Goal: Obtain resource: Download file/media

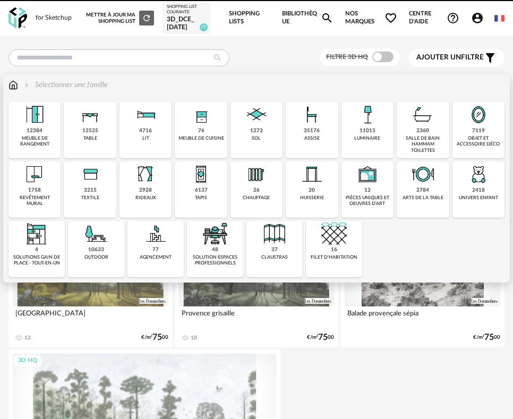
click at [314, 122] on img at bounding box center [311, 114] width 25 height 25
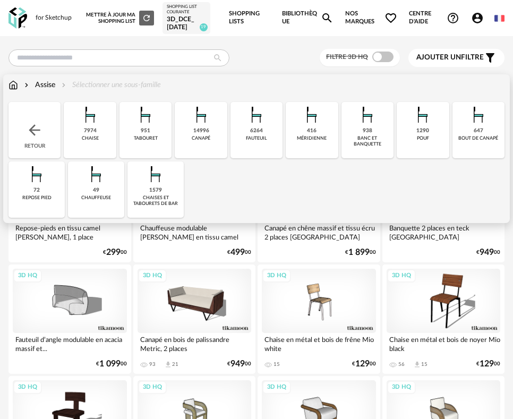
click at [148, 186] on img at bounding box center [155, 173] width 25 height 25
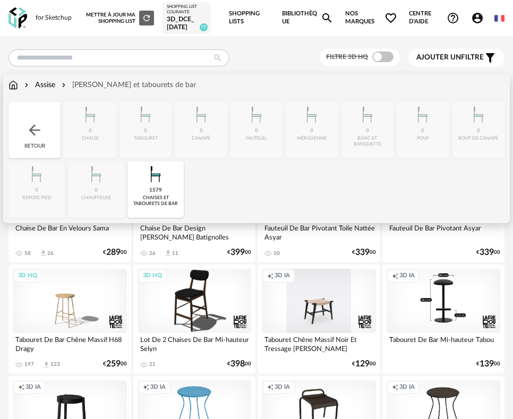
click at [105, 124] on div "Close icon Retour 0 [GEOGRAPHIC_DATA] 0 tabouret 0 [GEOGRAPHIC_DATA] 0 [GEOGRAP…" at bounding box center [256, 160] width 496 height 116
click at [19, 128] on div "Retour" at bounding box center [34, 130] width 52 height 56
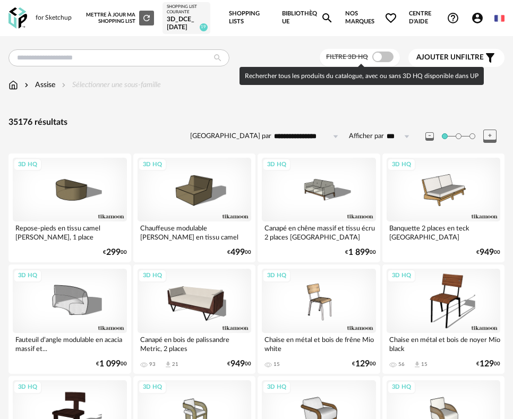
click at [382, 56] on span at bounding box center [382, 56] width 21 height 11
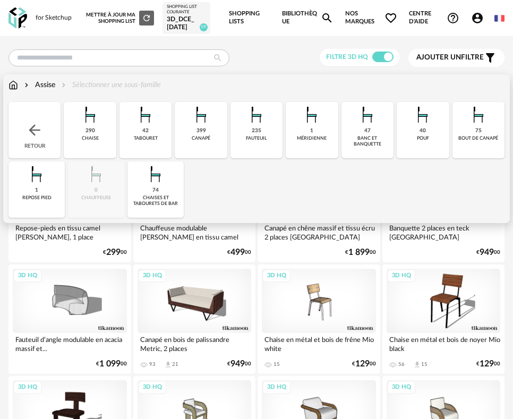
click at [83, 125] on img at bounding box center [90, 114] width 25 height 25
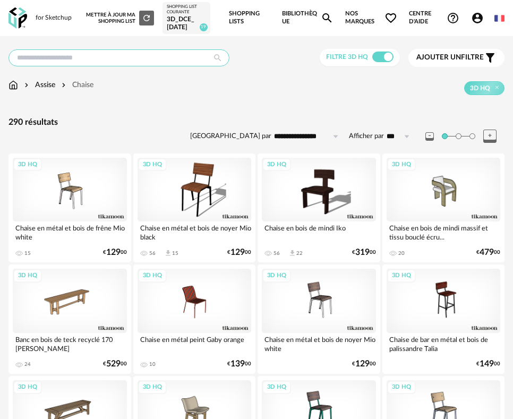
click at [110, 57] on input "text" at bounding box center [118, 57] width 221 height 17
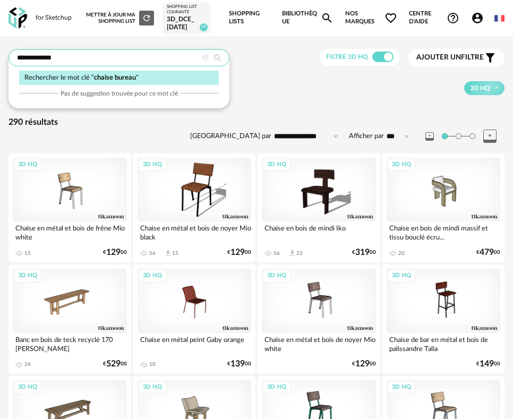
type input "**********"
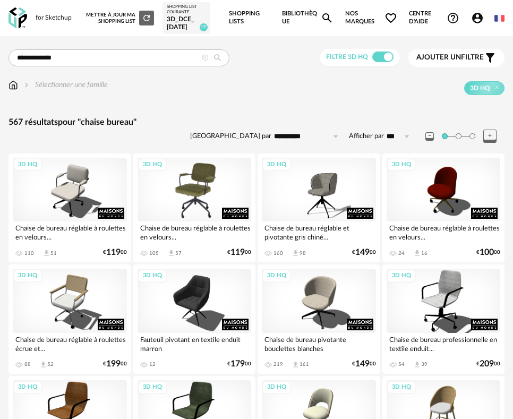
click at [190, 182] on div "3D HQ" at bounding box center [195, 190] width 114 height 64
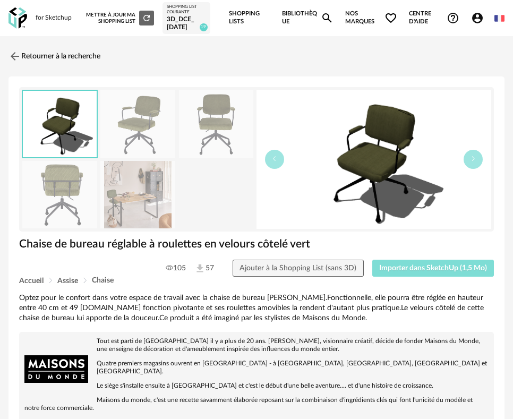
click at [429, 269] on span "Importer dans SketchUp (1,5 Mo)" at bounding box center [433, 267] width 108 height 7
